Goal: Information Seeking & Learning: Learn about a topic

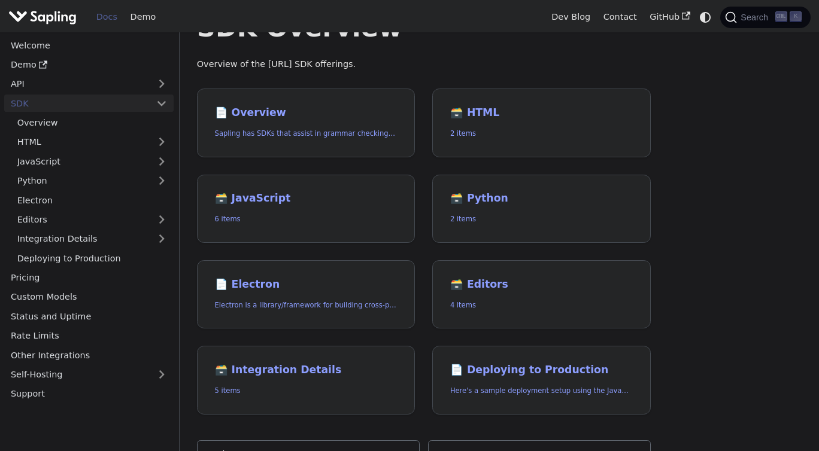
scroll to position [53, 0]
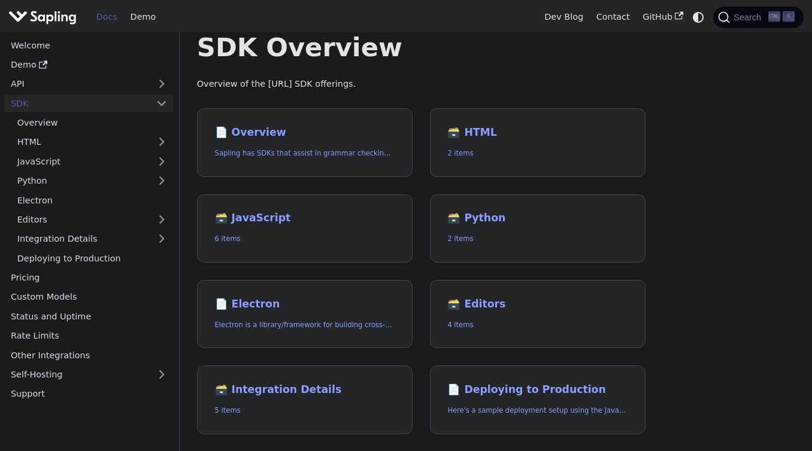
scroll to position [37, 0]
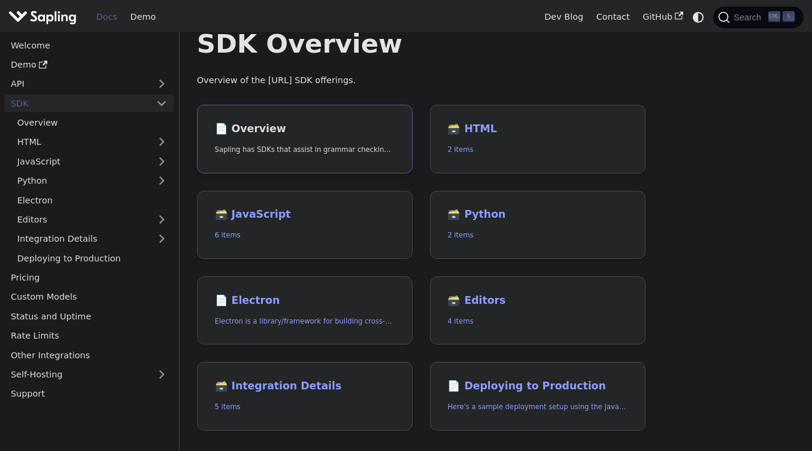
click at [294, 139] on link "📄️ Overview Sapling has SDKs that assist in grammar checking text for Python an…" at bounding box center [305, 139] width 216 height 69
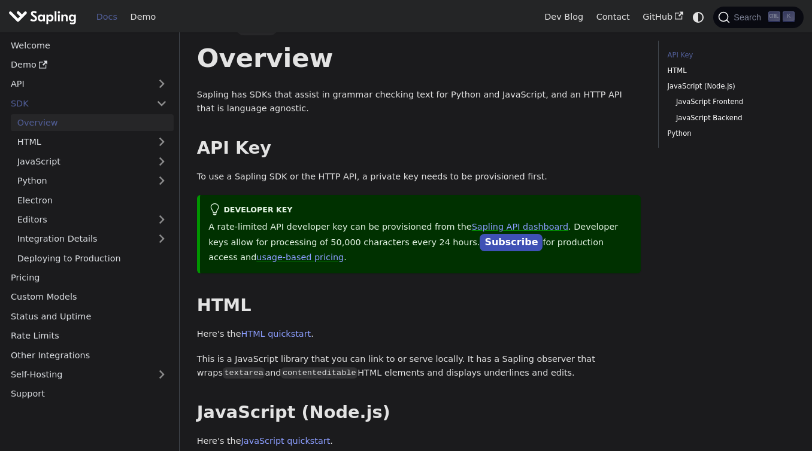
scroll to position [22, 0]
click at [88, 272] on link "Pricing" at bounding box center [88, 277] width 169 height 17
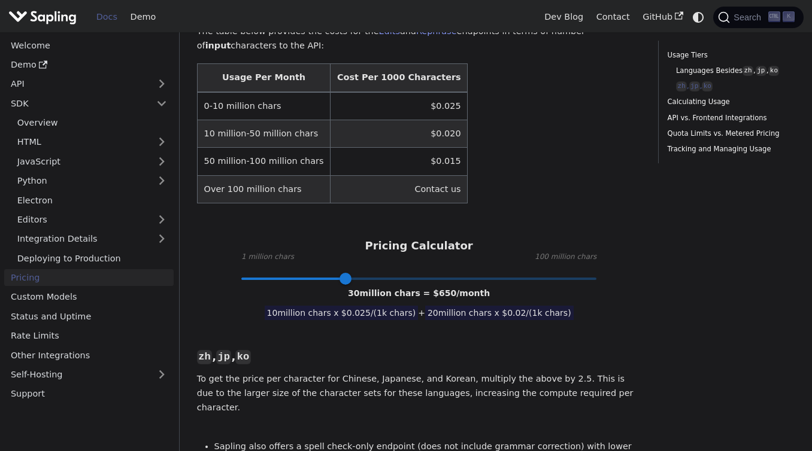
scroll to position [753, 0]
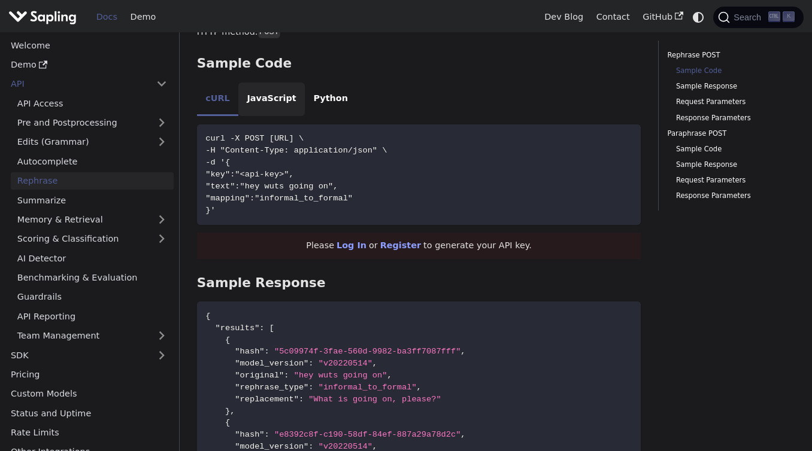
scroll to position [459, 0]
click at [281, 92] on li "JavaScript" at bounding box center [271, 100] width 66 height 34
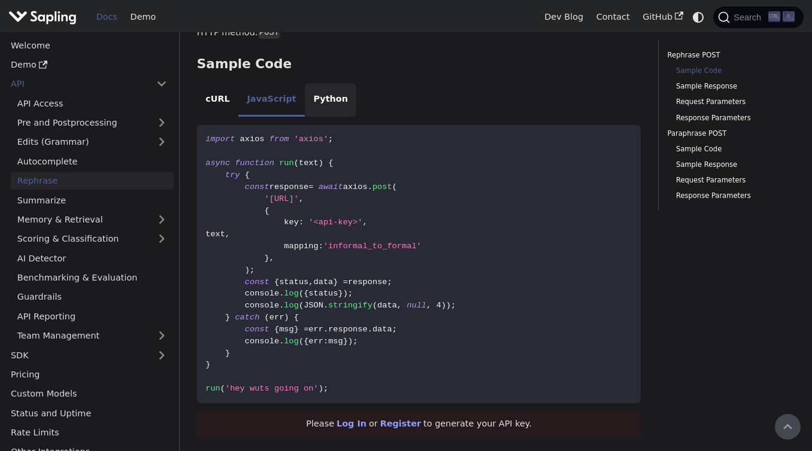
click at [319, 95] on li "Python" at bounding box center [330, 100] width 51 height 34
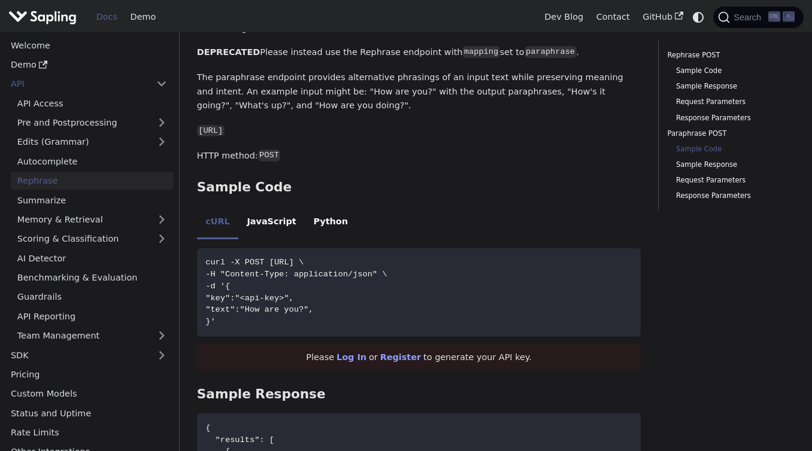
scroll to position [1769, 0]
click at [399, 20] on link "GitHub" at bounding box center [662, 17] width 53 height 19
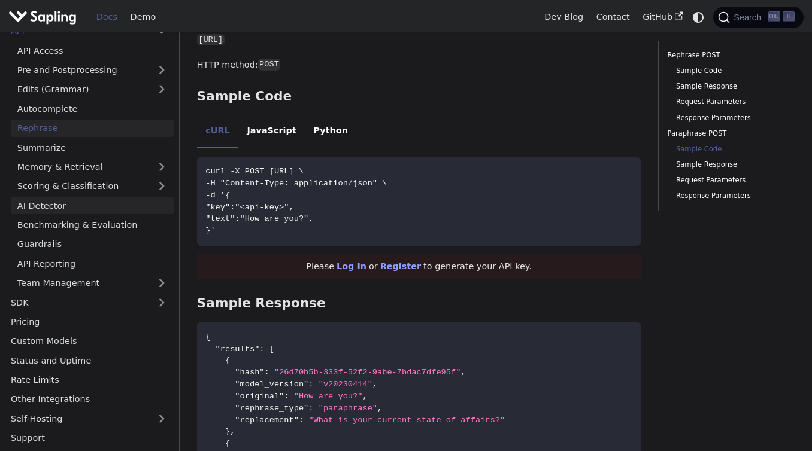
scroll to position [53, 0]
click at [55, 307] on link "SDK" at bounding box center [76, 302] width 145 height 17
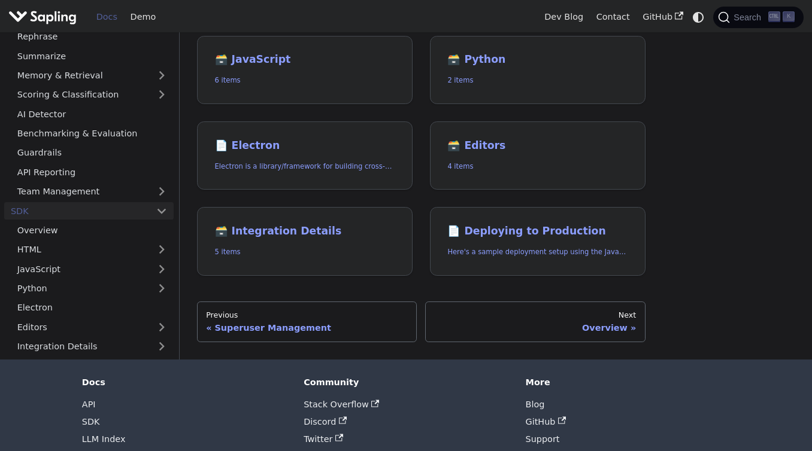
scroll to position [191, 0]
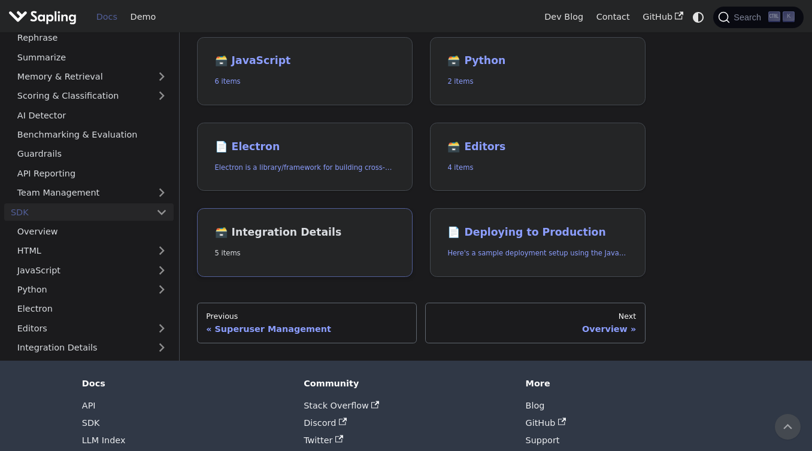
click at [312, 233] on h2 "🗃️ Integration Details" at bounding box center [305, 232] width 180 height 13
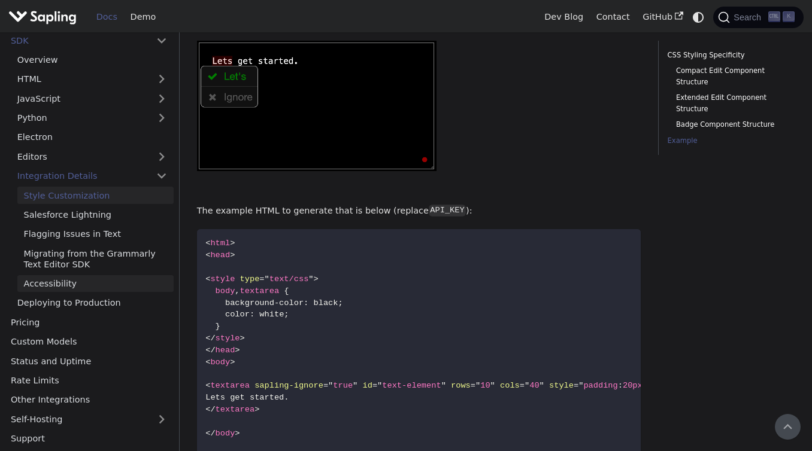
scroll to position [315, 0]
click at [71, 289] on link "Accessibility" at bounding box center [95, 283] width 156 height 17
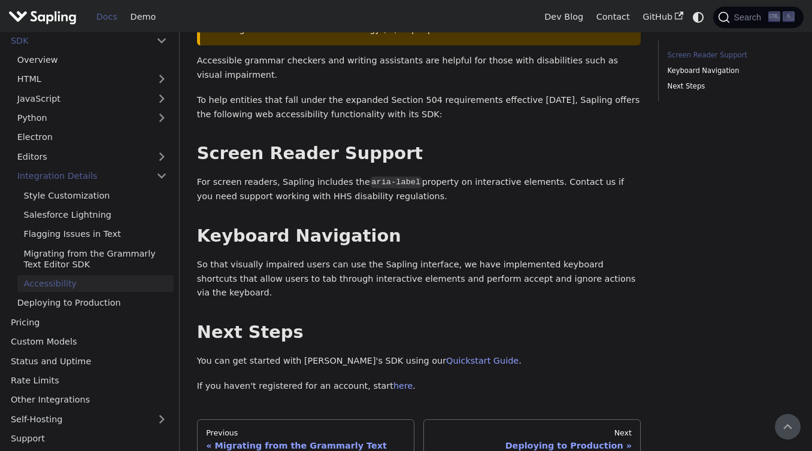
scroll to position [346, 0]
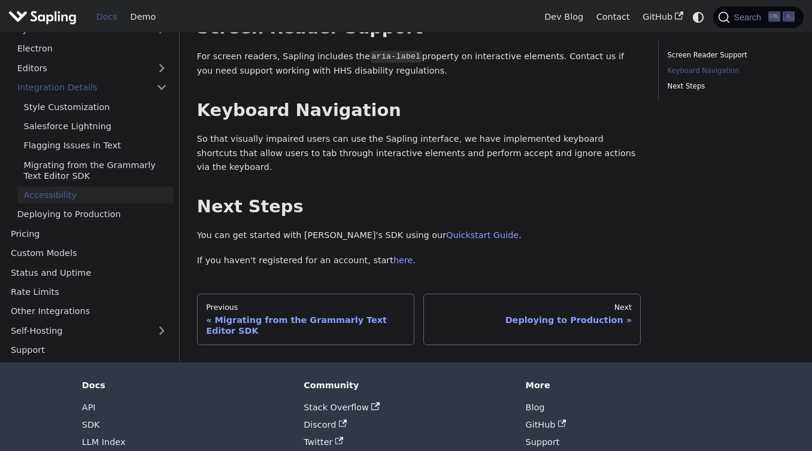
click at [78, 245] on link "Custom Models" at bounding box center [88, 253] width 169 height 17
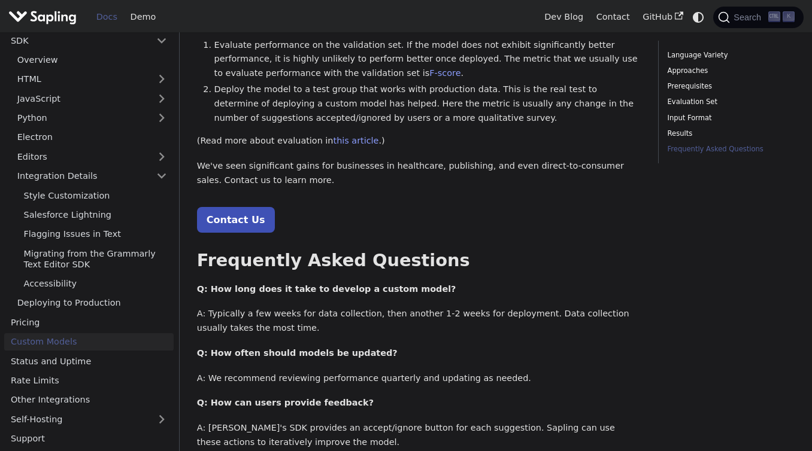
scroll to position [1442, 0]
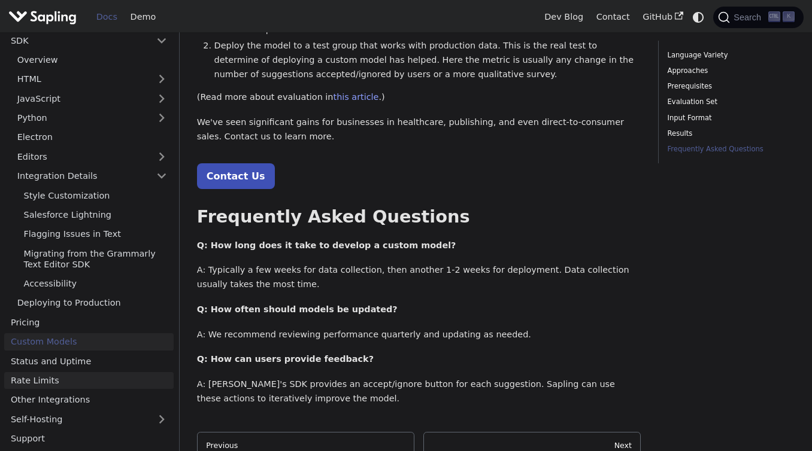
click at [66, 372] on link "Rate Limits" at bounding box center [88, 380] width 169 height 17
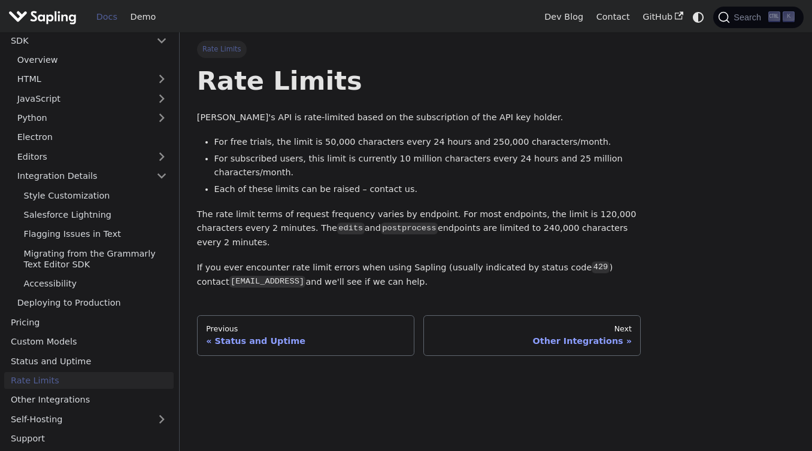
scroll to position [315, 0]
click at [65, 396] on link "Other Integrations" at bounding box center [88, 400] width 169 height 17
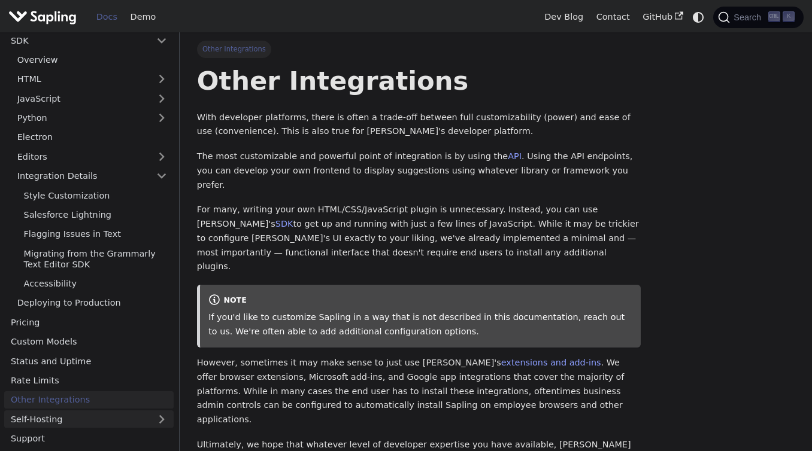
click at [69, 420] on link "Self-Hosting" at bounding box center [88, 419] width 169 height 17
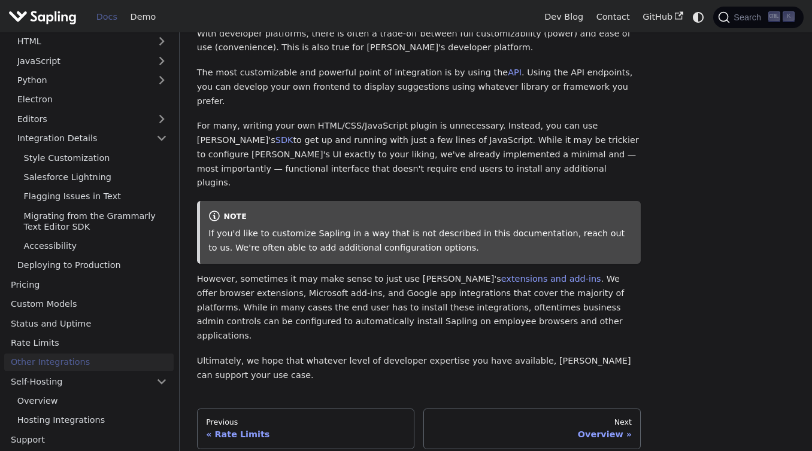
scroll to position [184, 0]
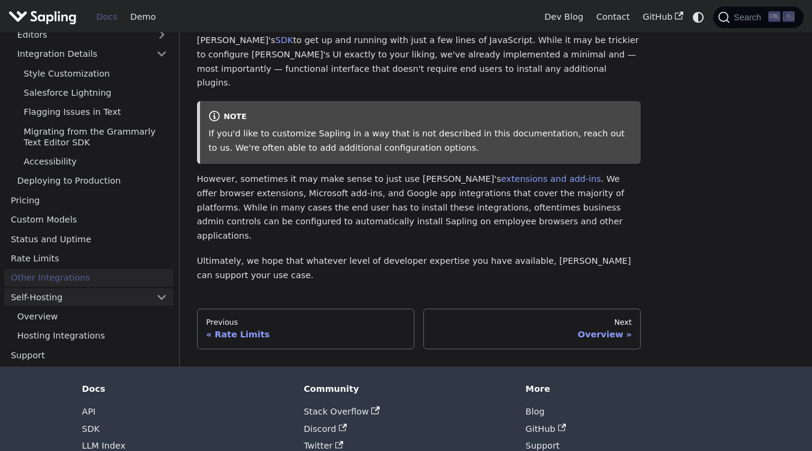
click at [46, 289] on link "Self-Hosting" at bounding box center [88, 297] width 169 height 17
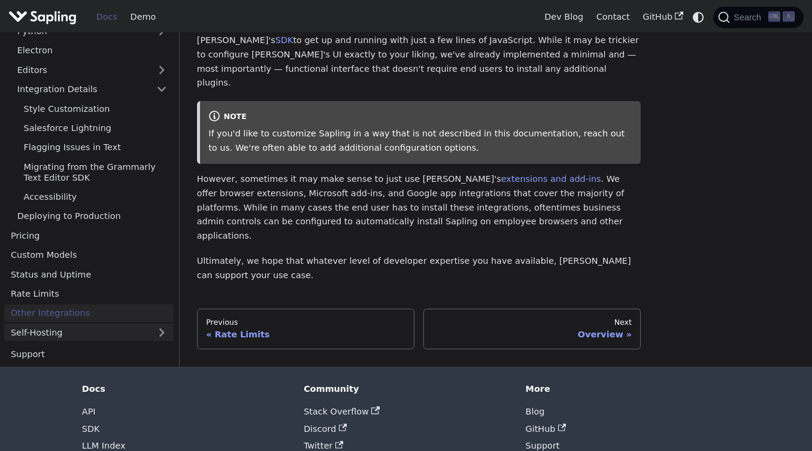
scroll to position [315, 0]
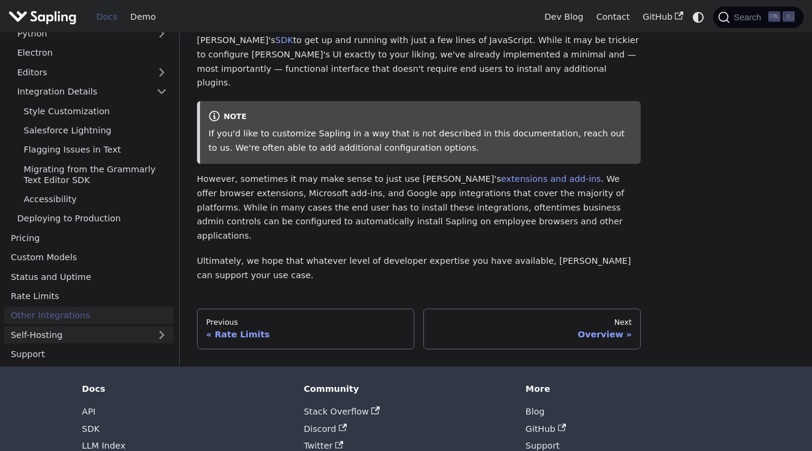
click at [77, 326] on link "Self-Hosting" at bounding box center [88, 334] width 169 height 17
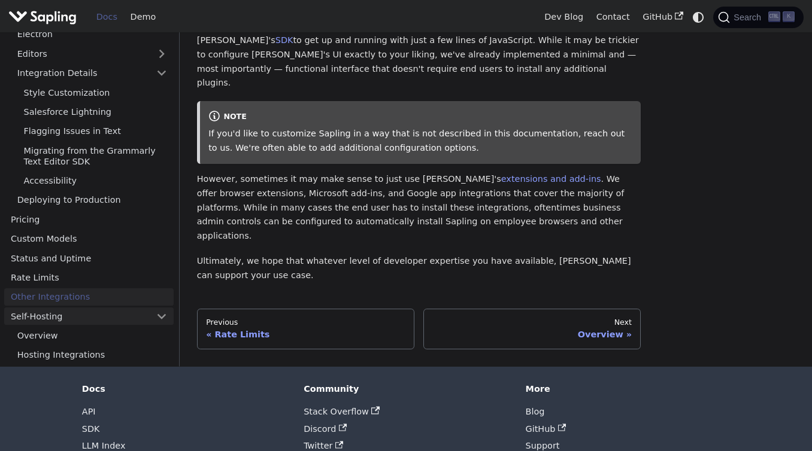
scroll to position [353, 0]
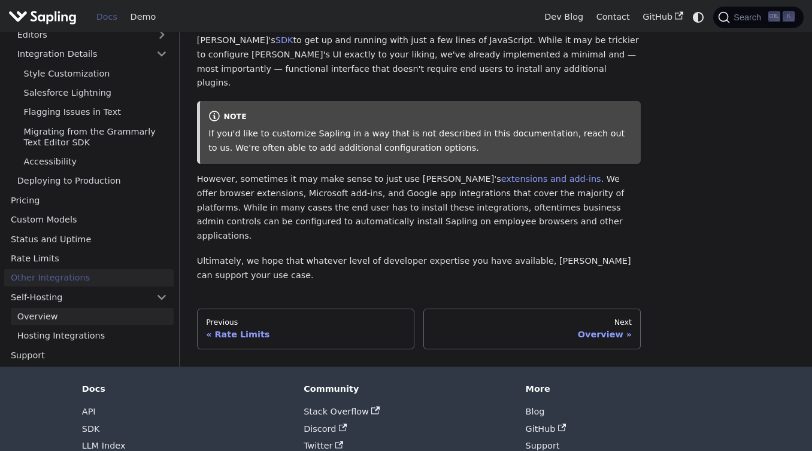
click at [84, 308] on link "Overview" at bounding box center [92, 316] width 163 height 17
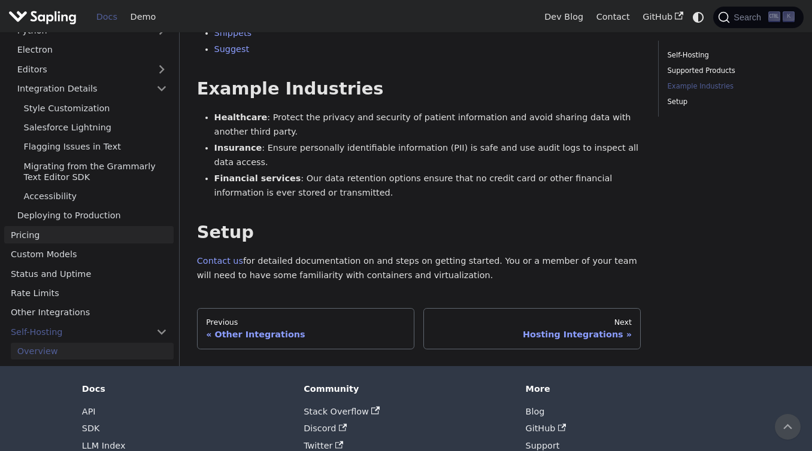
scroll to position [317, 0]
click at [241, 254] on p "Contact us for detailed documentation on and steps on getting started. You or a…" at bounding box center [419, 268] width 444 height 29
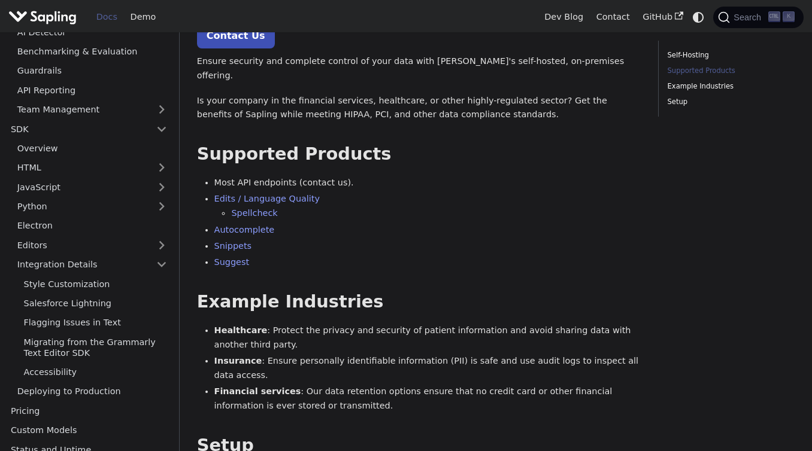
scroll to position [224, 0]
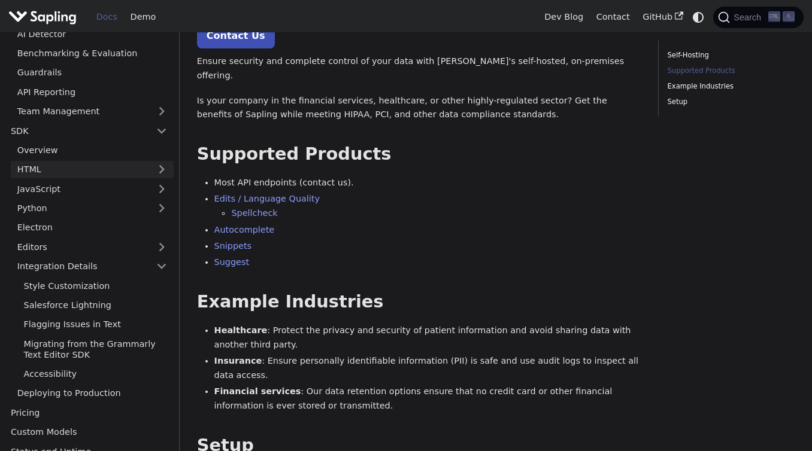
click at [72, 172] on link "HTML" at bounding box center [92, 169] width 163 height 17
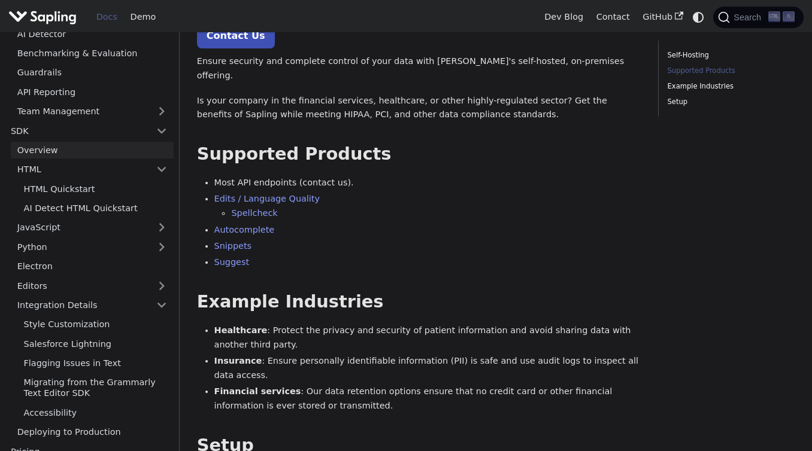
click at [88, 144] on link "Overview" at bounding box center [92, 150] width 163 height 17
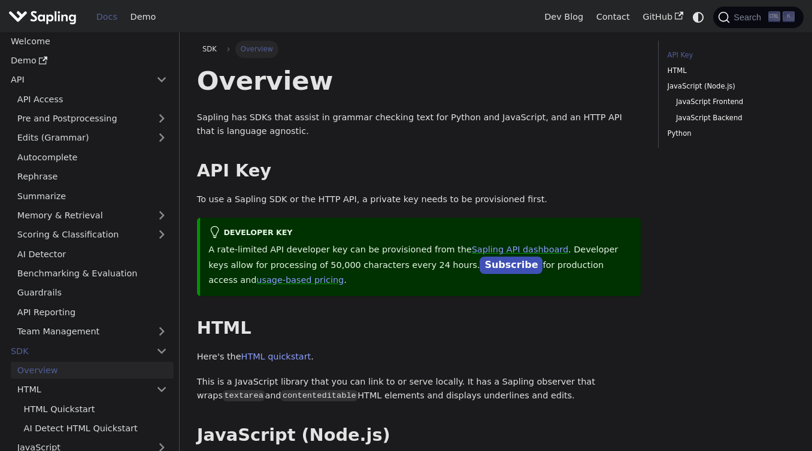
scroll to position [1, 0]
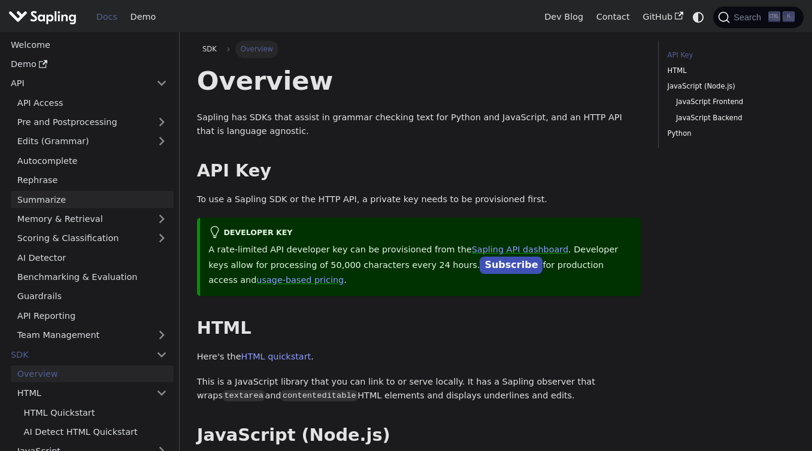
click at [64, 192] on link "Summarize" at bounding box center [92, 199] width 163 height 17
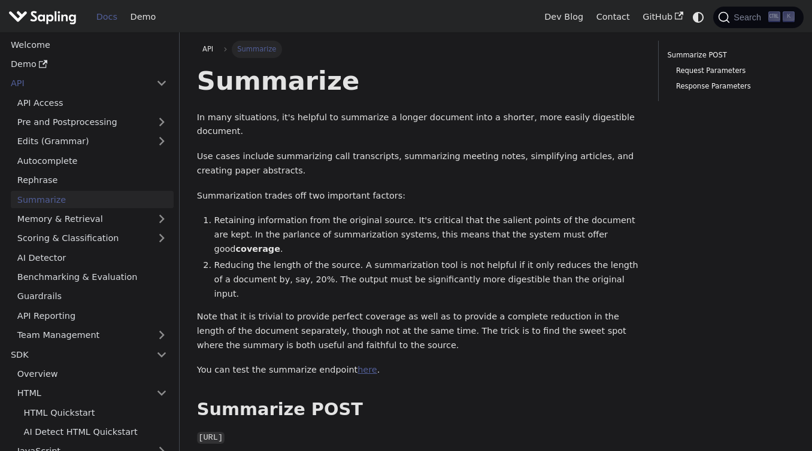
click at [357, 365] on link "here" at bounding box center [366, 370] width 19 height 10
